Goal: Task Accomplishment & Management: Manage account settings

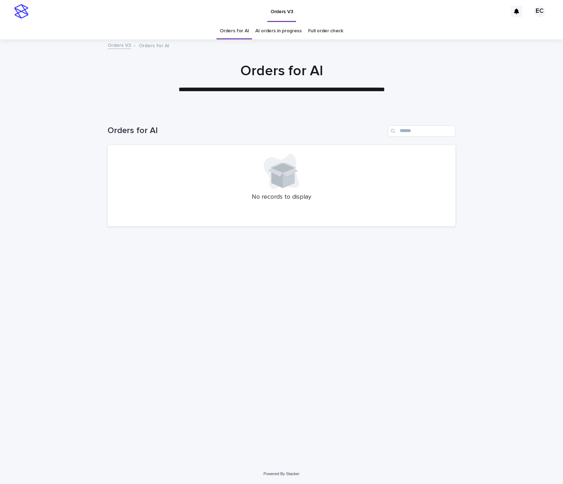
click at [407, 345] on div "Loading... Saving… Loading... Saving… Orders for AI No records to display" at bounding box center [281, 278] width 355 height 335
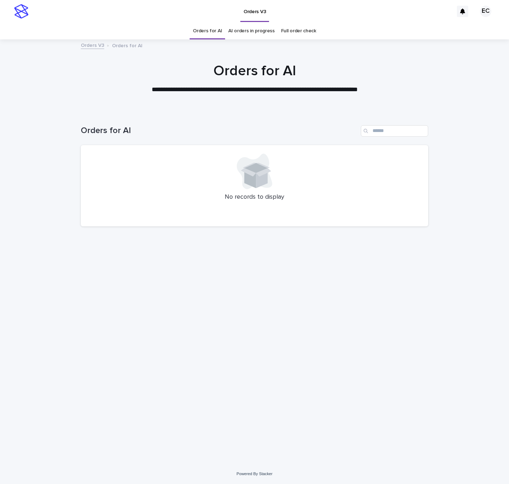
click at [446, 354] on div "Loading... Saving… Loading... Saving… Orders for AI No records to display" at bounding box center [254, 287] width 509 height 353
click at [421, 343] on div "Loading... Saving… Loading... Saving… Orders for AI No records to display" at bounding box center [254, 278] width 355 height 335
click at [201, 325] on div "Loading... Saving… Loading... Saving… Orders for AI No records to display" at bounding box center [254, 278] width 355 height 335
click at [240, 355] on div "Loading... Saving… Loading... Saving… Orders for AI No records to display" at bounding box center [254, 278] width 355 height 335
click at [242, 129] on h1 "Orders for AI" at bounding box center [219, 131] width 277 height 10
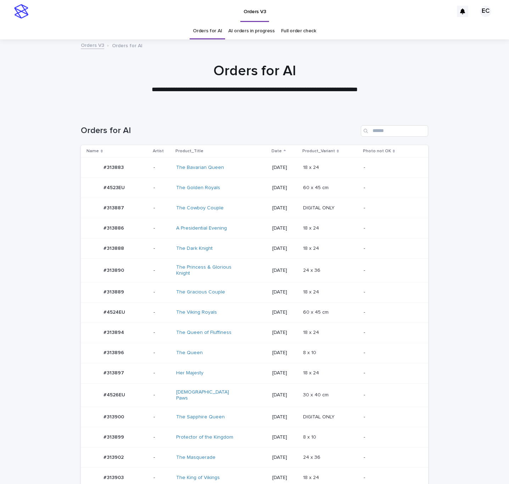
click at [286, 322] on td "[DATE]" at bounding box center [285, 312] width 31 height 20
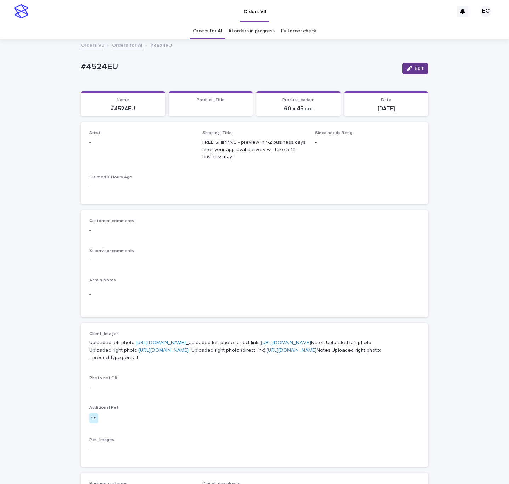
click at [415, 71] on button "Edit" at bounding box center [416, 68] width 26 height 11
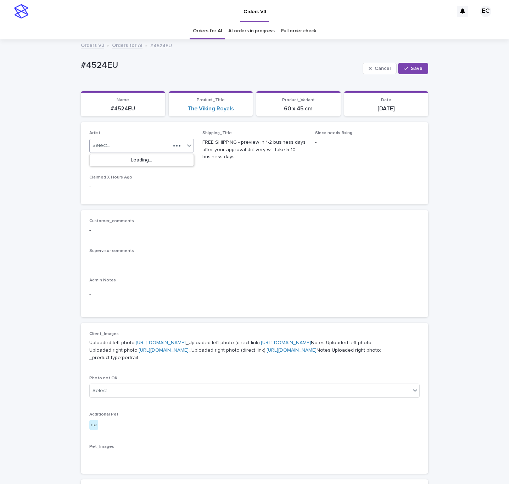
paste input "********"
click at [112, 146] on div "Select..." at bounding box center [130, 146] width 81 height 12
type input "********"
click at [107, 158] on div "EmilCris" at bounding box center [142, 160] width 104 height 12
click at [426, 64] on button "Save" at bounding box center [413, 68] width 30 height 11
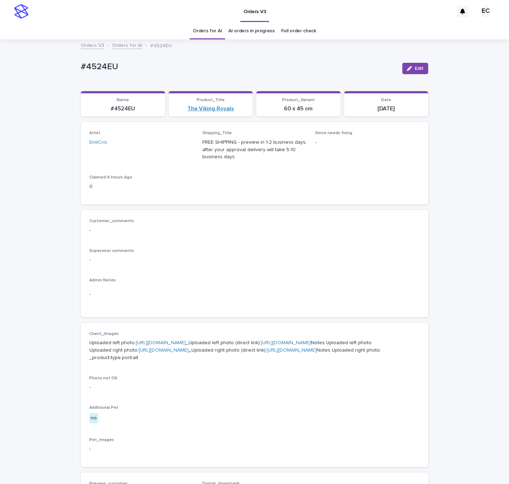
click at [212, 111] on link "The Viking Royals" at bounding box center [211, 108] width 46 height 7
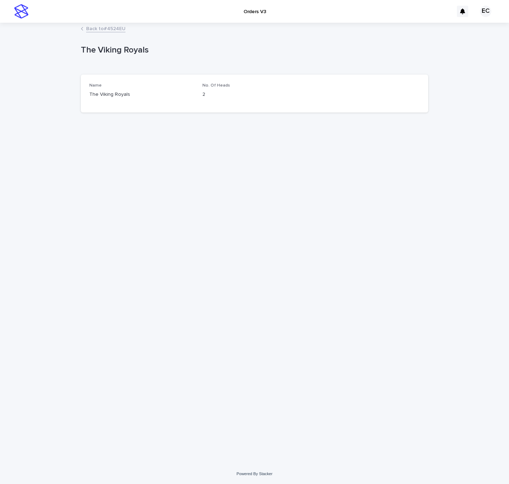
click at [102, 27] on link "Back to #4524EU" at bounding box center [105, 28] width 39 height 8
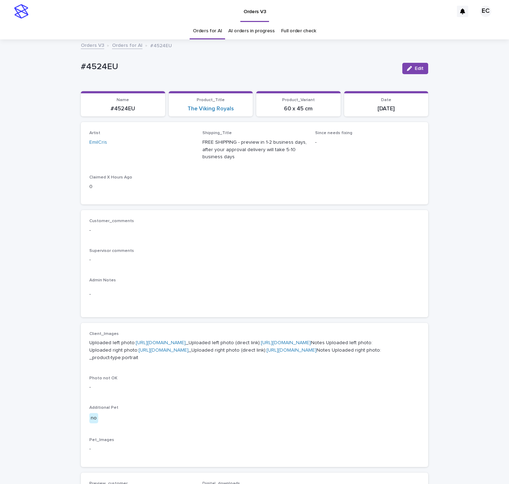
scroll to position [23, 0]
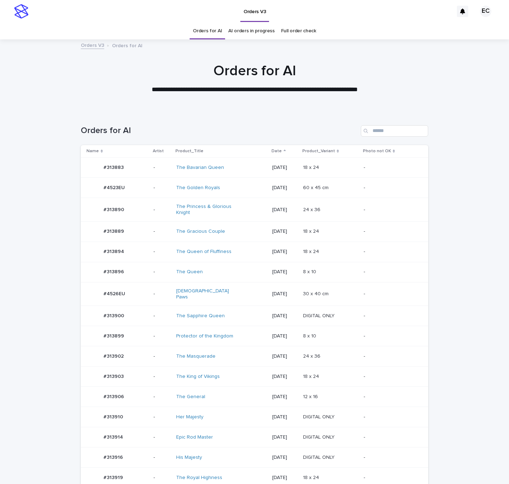
click at [250, 385] on td "The King of Vikings" at bounding box center [221, 376] width 96 height 20
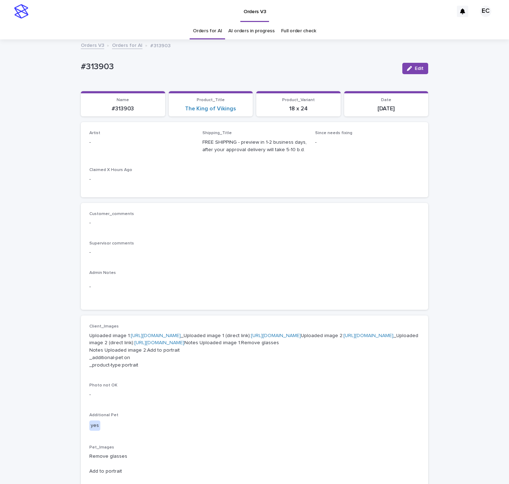
drag, startPoint x: 420, startPoint y: 68, endPoint x: 21, endPoint y: 161, distance: 410.1
click at [420, 68] on span "Edit" at bounding box center [419, 68] width 9 height 5
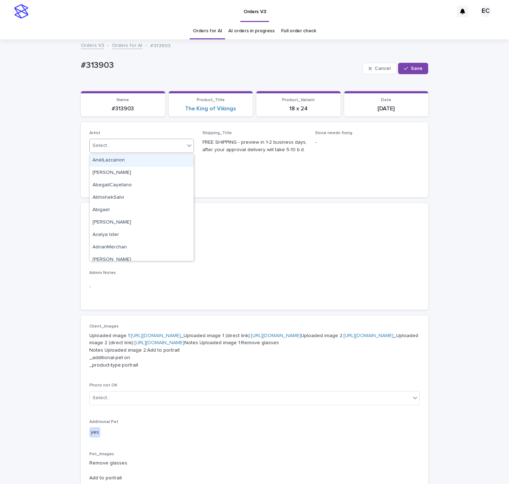
paste input "********"
click at [117, 147] on div "Select..." at bounding box center [137, 146] width 95 height 12
type input "********"
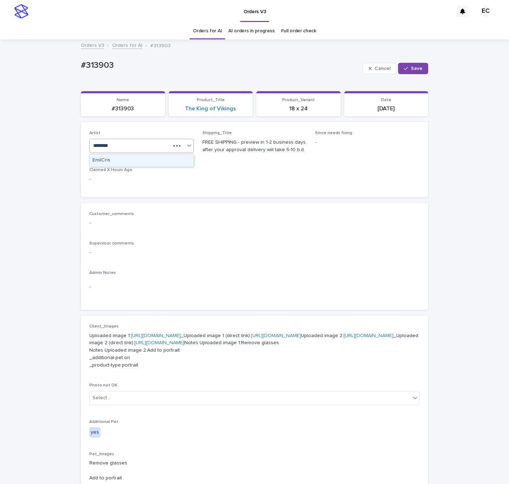
click at [106, 159] on div "EmilCris" at bounding box center [142, 160] width 104 height 12
drag, startPoint x: 426, startPoint y: 69, endPoint x: 408, endPoint y: 19, distance: 53.3
click at [426, 69] on button "Save" at bounding box center [413, 68] width 30 height 11
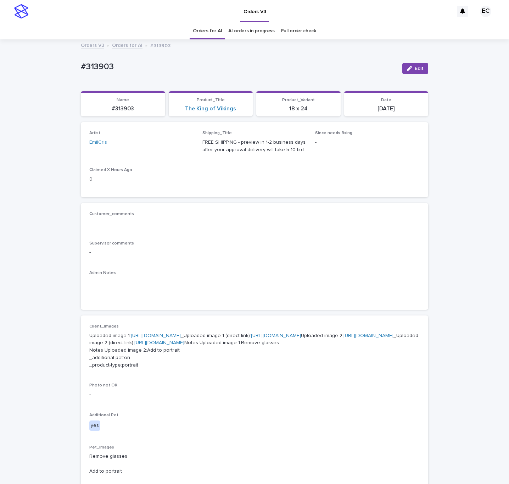
click at [227, 108] on link "The King of Vikings" at bounding box center [210, 108] width 51 height 7
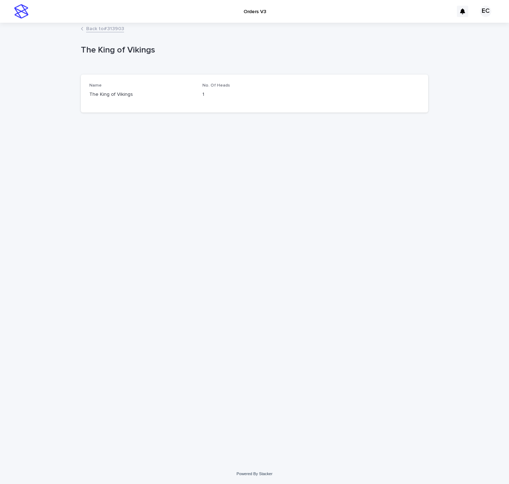
click at [99, 29] on link "Back to #313903" at bounding box center [105, 28] width 38 height 8
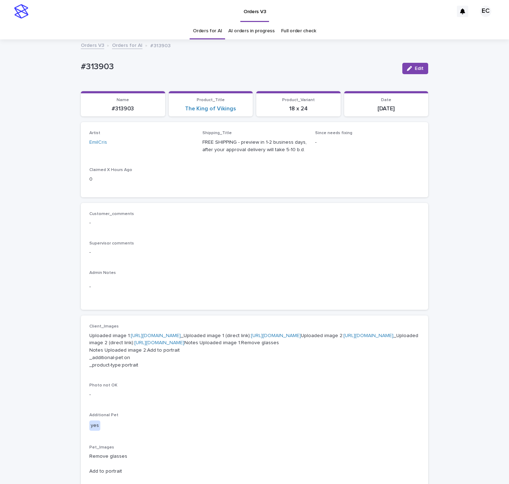
scroll to position [23, 0]
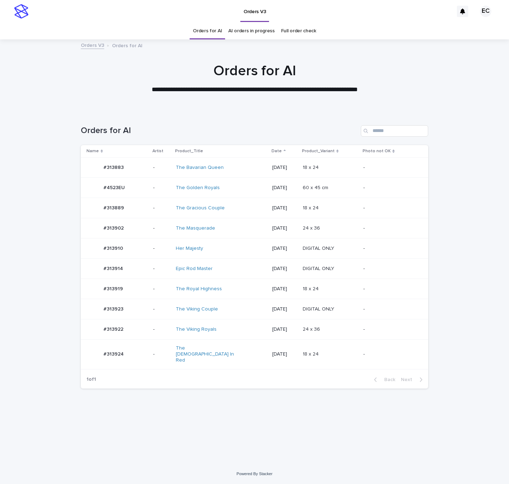
click at [253, 358] on td "The [DEMOGRAPHIC_DATA] In Red" at bounding box center [221, 354] width 96 height 29
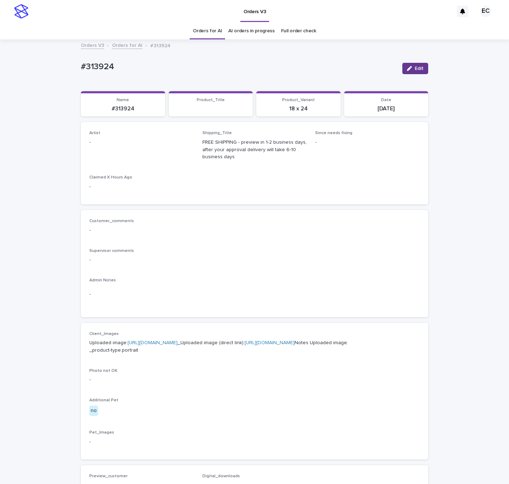
click at [423, 67] on button "Edit" at bounding box center [416, 68] width 26 height 11
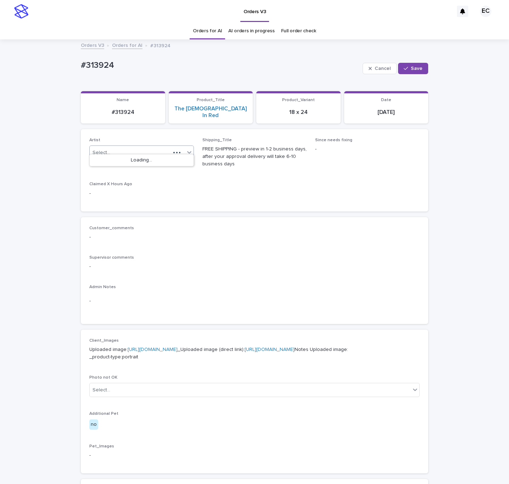
drag, startPoint x: 118, startPoint y: 147, endPoint x: 111, endPoint y: 154, distance: 10.0
click at [118, 147] on div "Select..." at bounding box center [130, 153] width 81 height 12
paste input "********"
type input "********"
click at [112, 160] on div "EmilCris" at bounding box center [142, 160] width 104 height 12
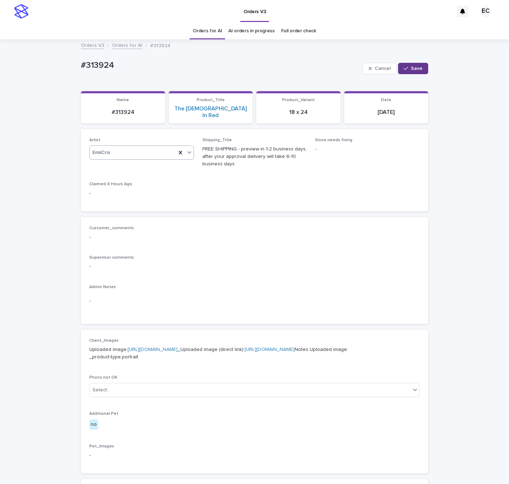
click at [411, 72] on button "Save" at bounding box center [413, 68] width 30 height 11
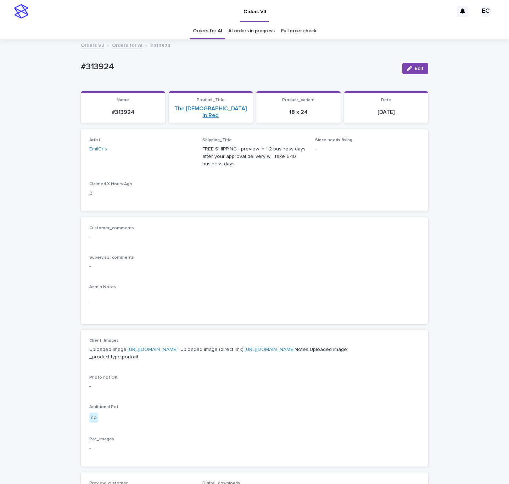
click at [219, 108] on link "The Lady In Red" at bounding box center [211, 111] width 76 height 13
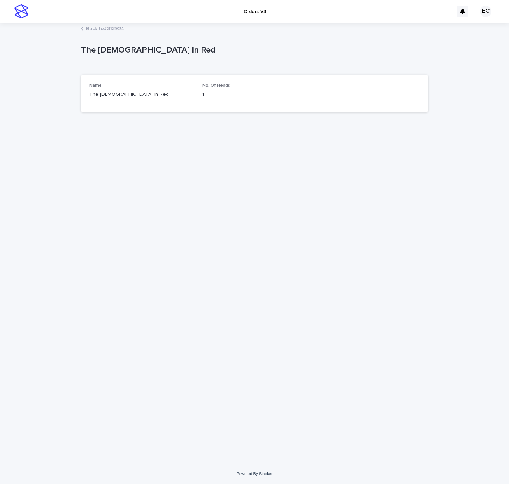
click at [92, 27] on link "Back to #313924" at bounding box center [105, 28] width 38 height 8
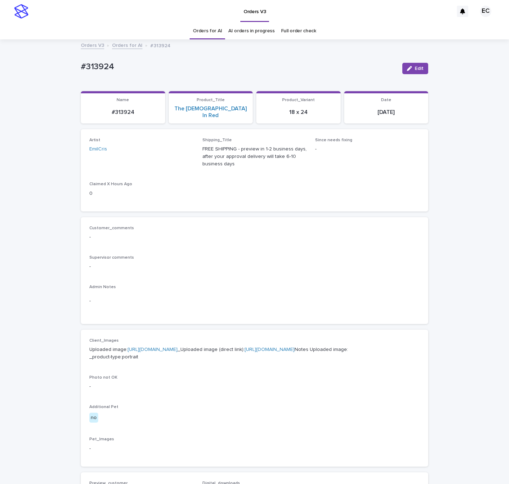
scroll to position [23, 0]
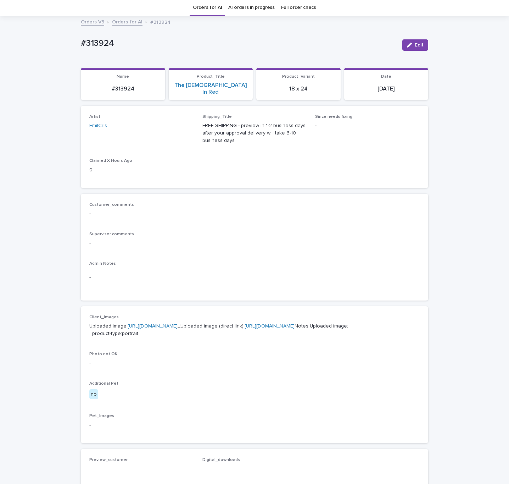
click at [464, 173] on div "Loading... Saving… Loading... Saving… #313924 Edit #313924 Edit Sorry, there wa…" at bounding box center [254, 347] width 509 height 661
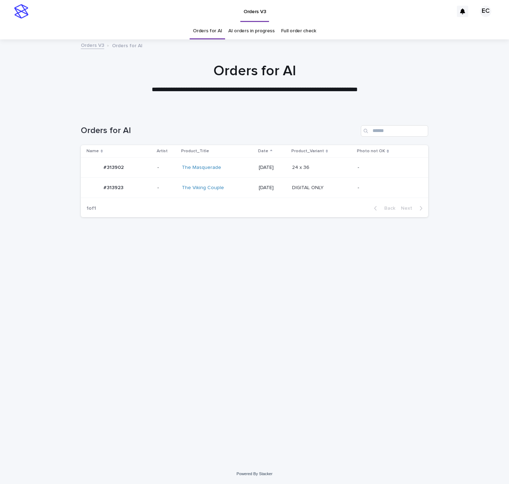
click at [289, 172] on td "[DATE]" at bounding box center [272, 168] width 33 height 20
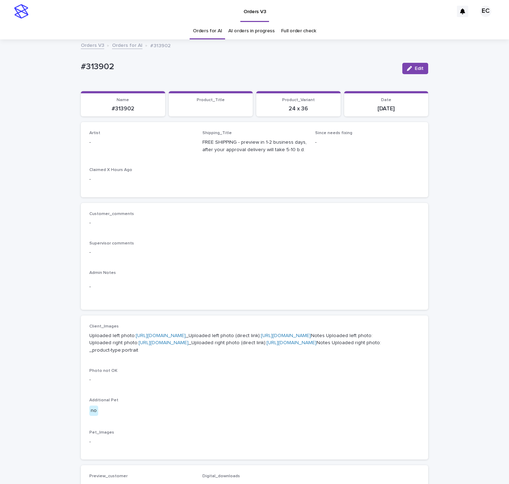
drag, startPoint x: 418, startPoint y: 70, endPoint x: 91, endPoint y: 131, distance: 333.1
click at [400, 77] on div "Edit" at bounding box center [414, 68] width 29 height 28
click at [115, 143] on p "-" at bounding box center [141, 142] width 105 height 7
drag, startPoint x: 417, startPoint y: 68, endPoint x: 180, endPoint y: 122, distance: 242.7
click at [397, 73] on div "#313902 Edit" at bounding box center [255, 68] width 348 height 28
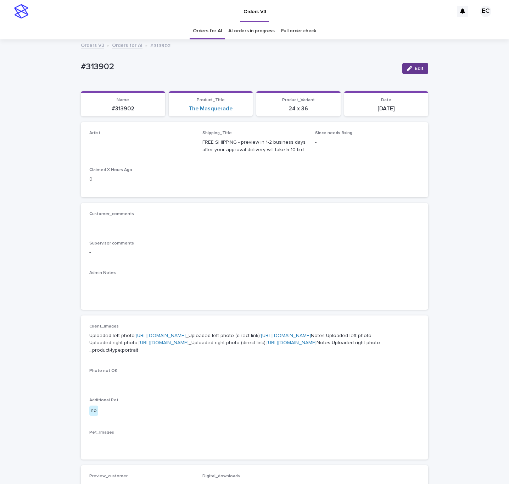
click at [420, 69] on span "Edit" at bounding box center [419, 68] width 9 height 5
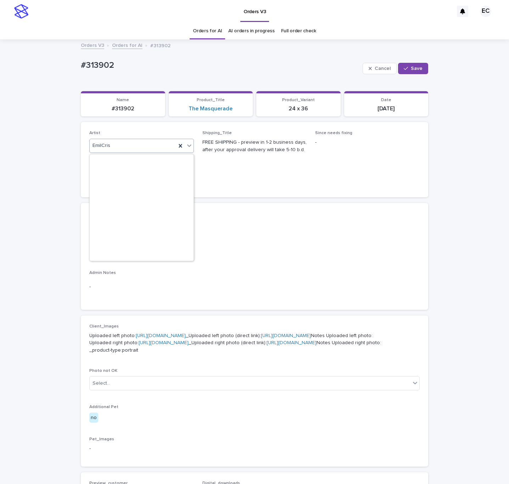
click at [139, 147] on div "EmilCris" at bounding box center [133, 146] width 87 height 12
paste input "********"
type input "********"
click at [119, 162] on div "EmilCris" at bounding box center [142, 160] width 104 height 12
drag, startPoint x: 415, startPoint y: 67, endPoint x: 427, endPoint y: 57, distance: 14.9
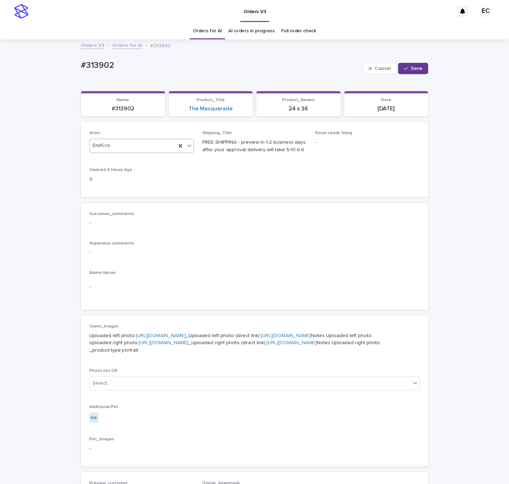
click at [416, 67] on span "Save" at bounding box center [417, 68] width 12 height 5
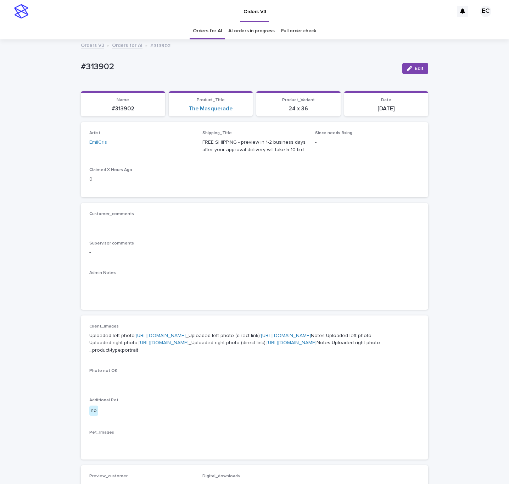
click at [202, 109] on link "The Masquerade" at bounding box center [211, 108] width 44 height 7
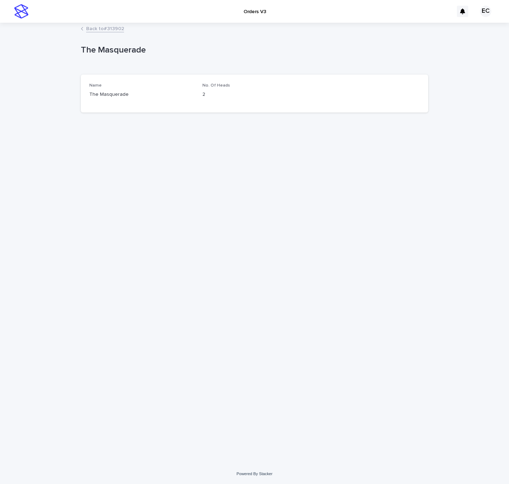
click at [109, 28] on link "Back to #313902" at bounding box center [105, 28] width 38 height 8
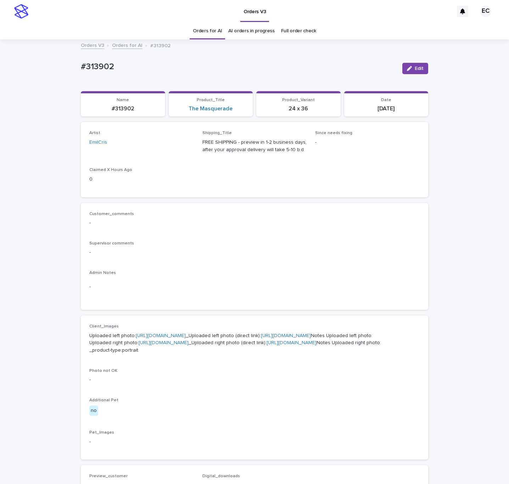
scroll to position [23, 0]
